Goal: Transaction & Acquisition: Purchase product/service

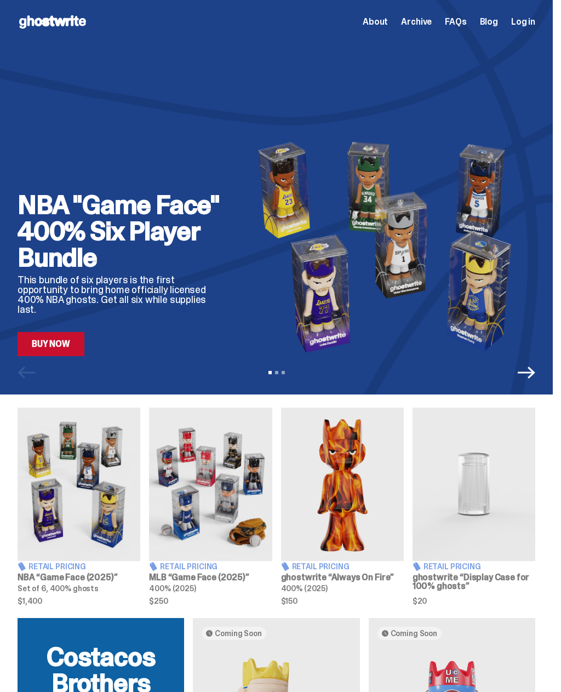
click at [47, 337] on link "Buy Now" at bounding box center [51, 344] width 67 height 24
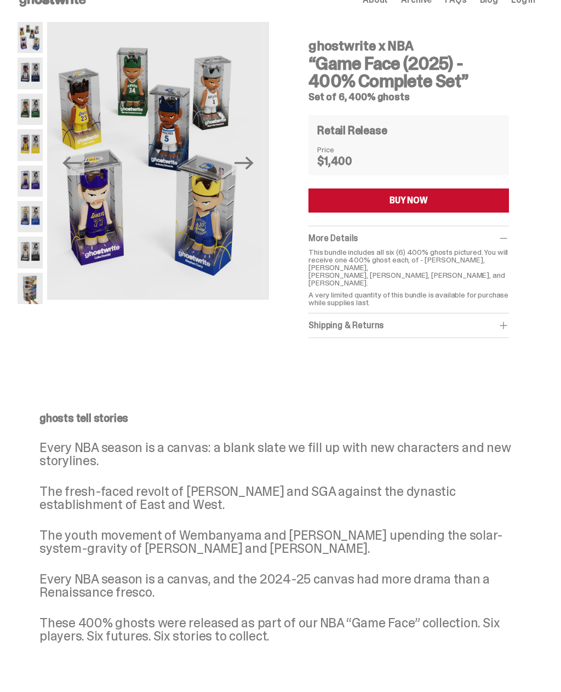
scroll to position [30, 0]
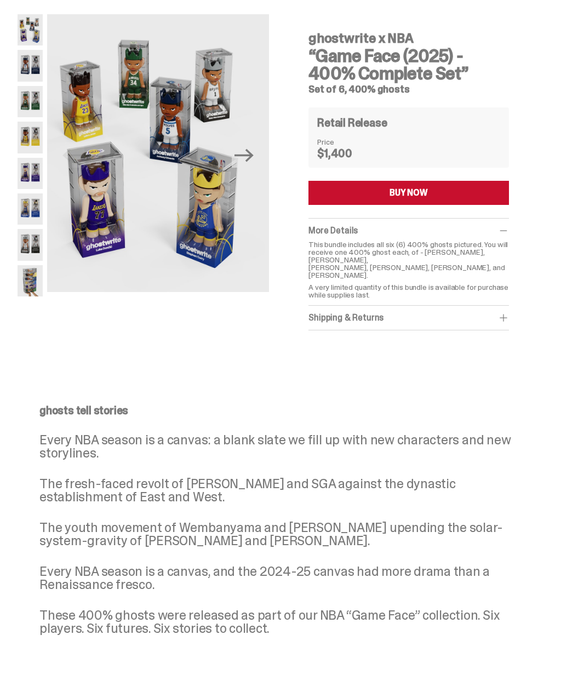
click at [188, 197] on img at bounding box center [154, 153] width 222 height 278
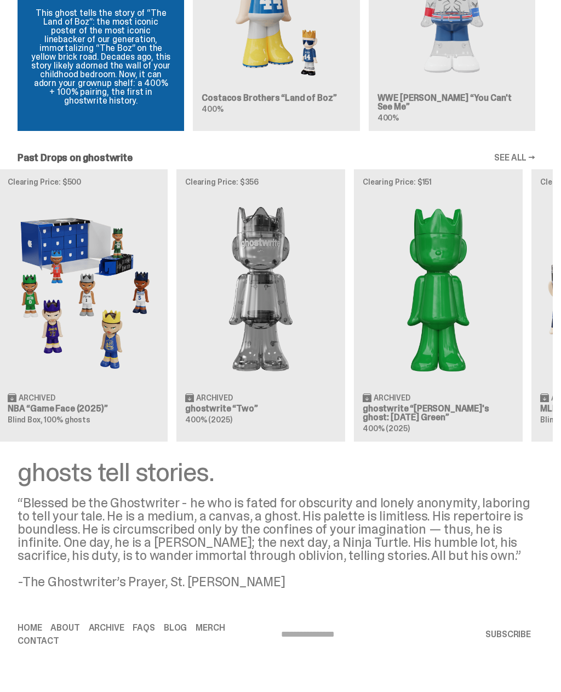
scroll to position [0, 19]
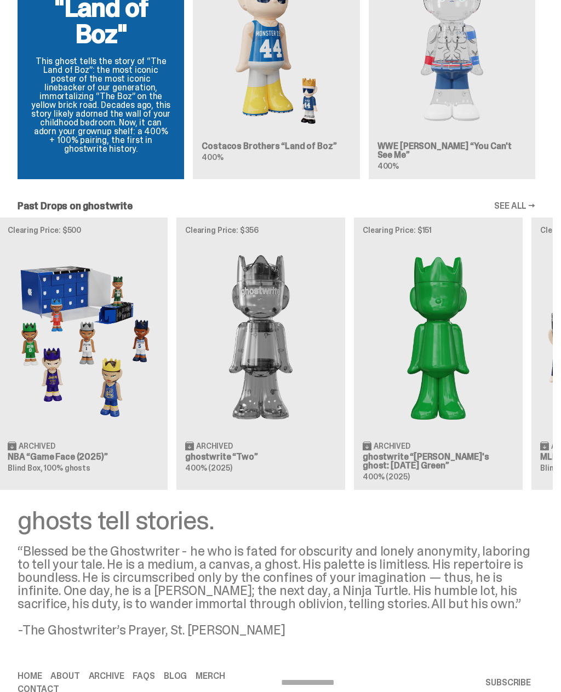
click at [69, 338] on img at bounding box center [83, 337] width 151 height 189
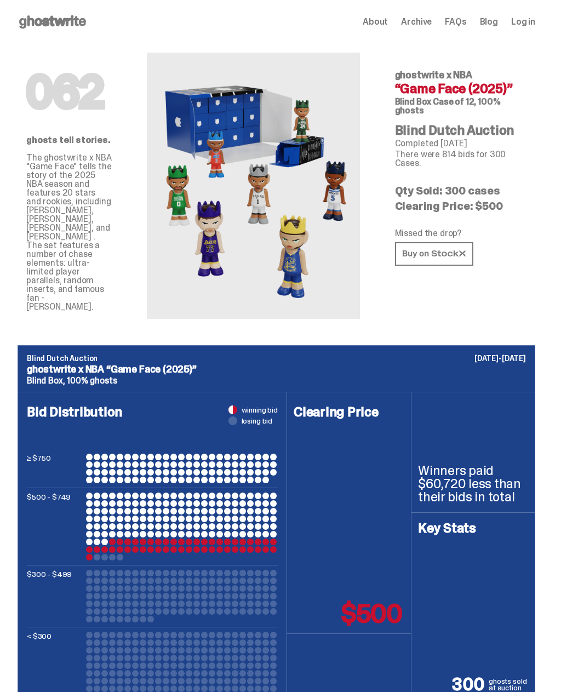
click at [223, 111] on img at bounding box center [253, 186] width 213 height 266
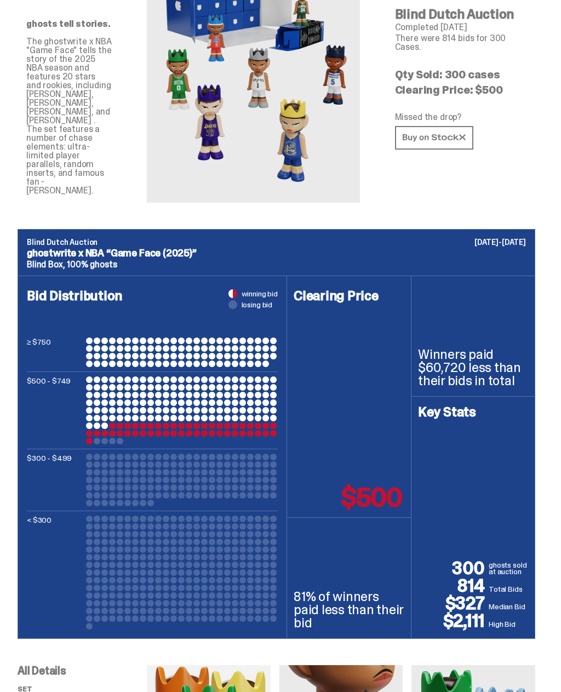
scroll to position [113, 0]
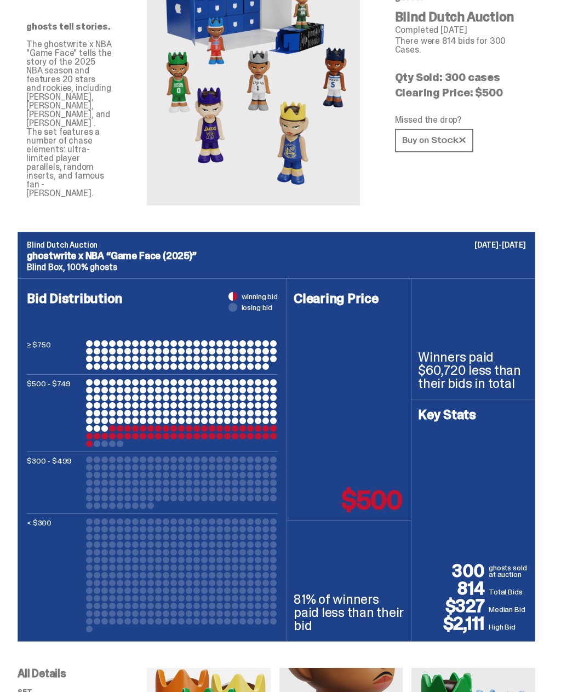
click at [67, 371] on p "≥ $750" at bounding box center [54, 356] width 55 height 30
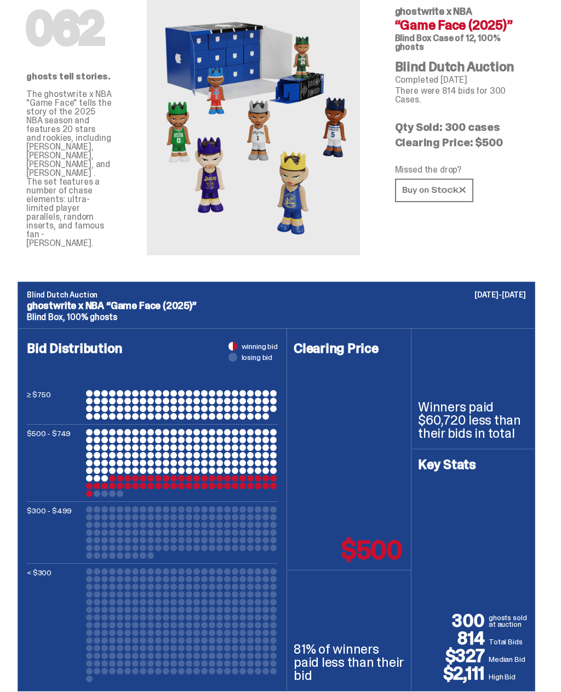
scroll to position [81, 0]
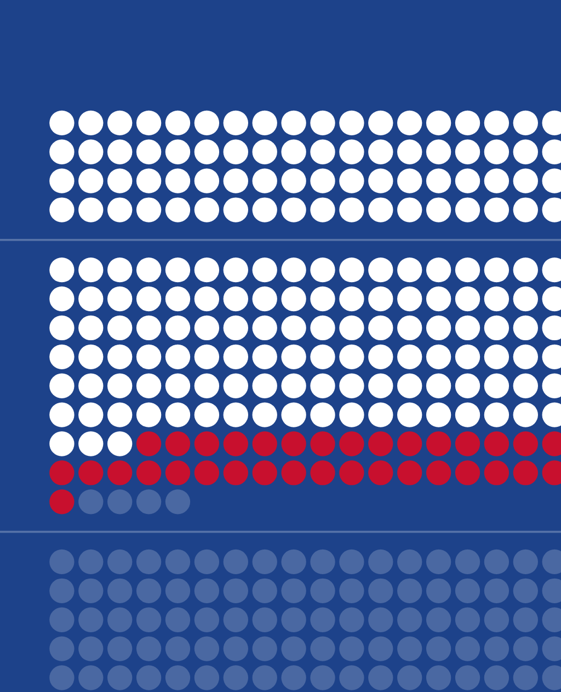
click at [101, 458] on div at bounding box center [104, 461] width 7 height 7
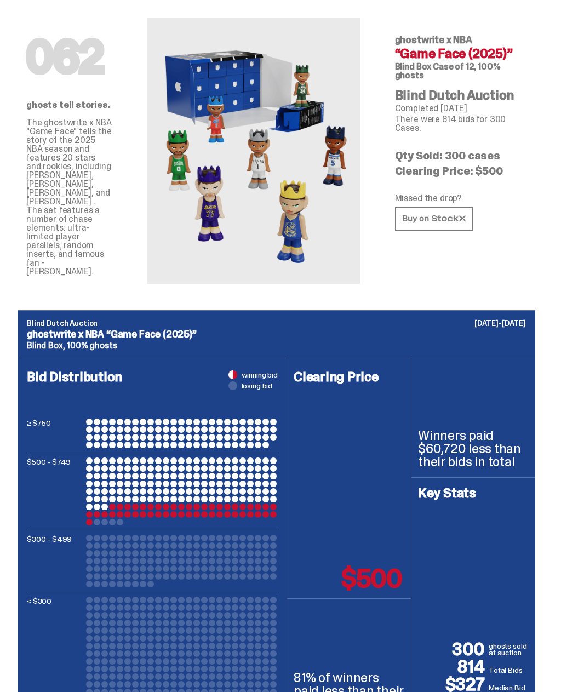
scroll to position [0, 0]
